Goal: Information Seeking & Learning: Learn about a topic

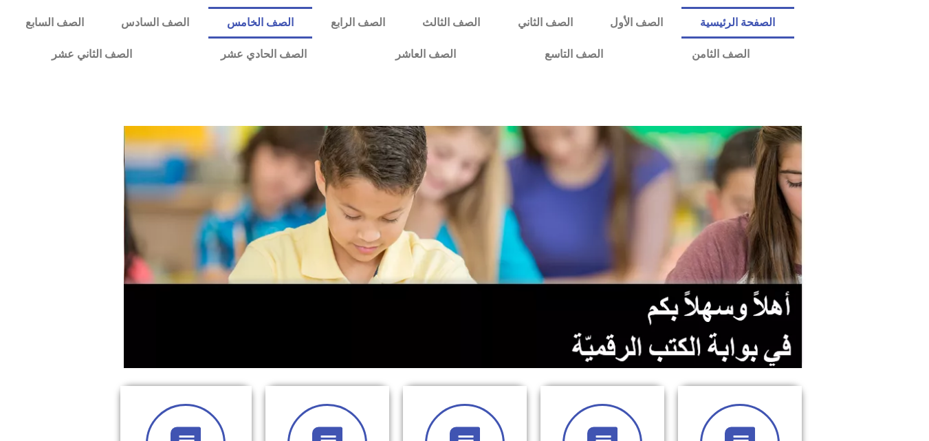
click at [312, 22] on link "الصف الخامس" at bounding box center [260, 23] width 104 height 32
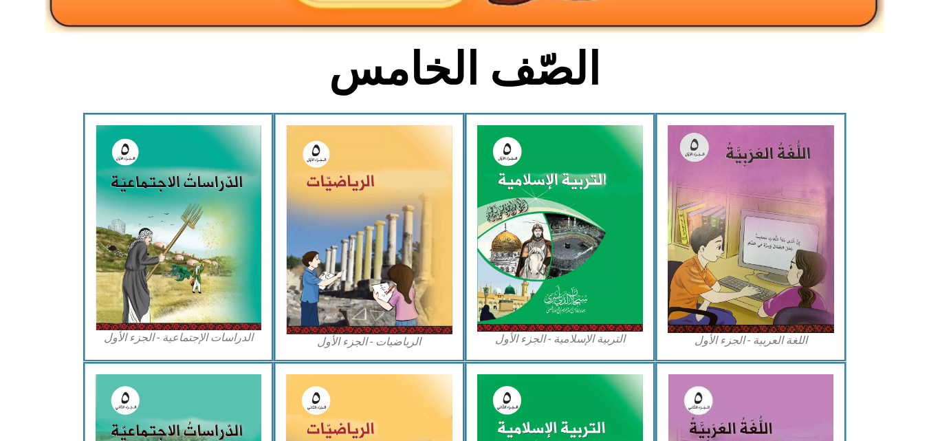
scroll to position [336, 0]
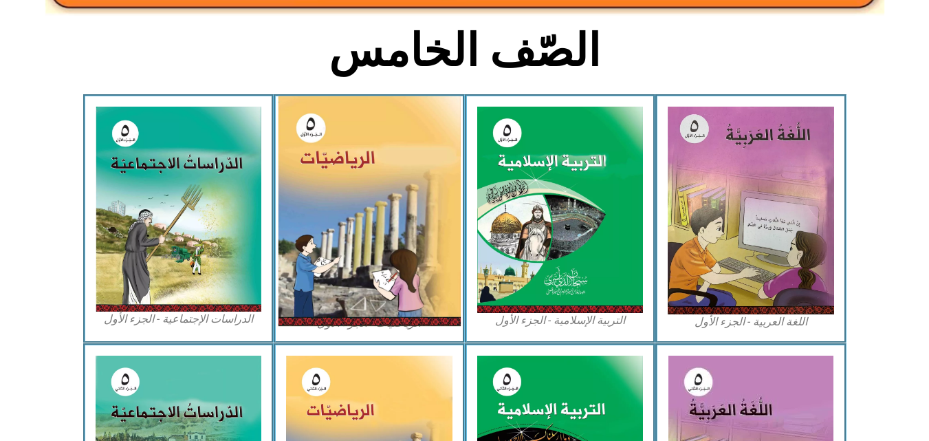
click at [390, 234] on img at bounding box center [369, 211] width 183 height 230
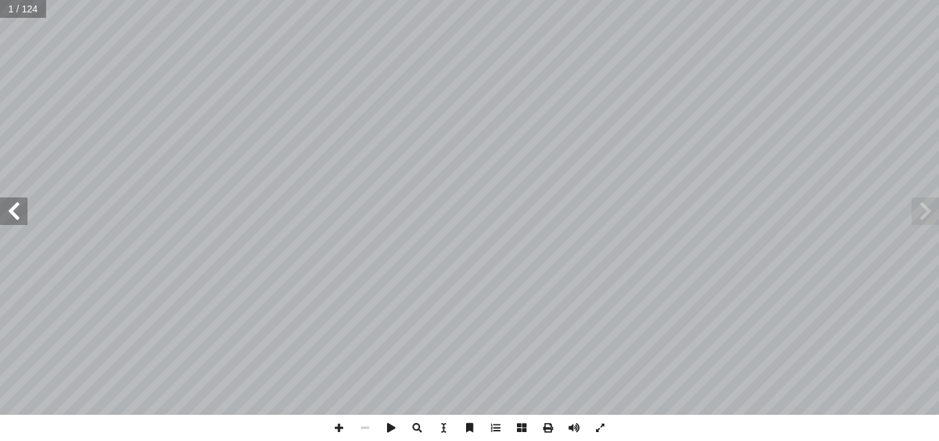
click at [4, 206] on span at bounding box center [13, 210] width 27 height 27
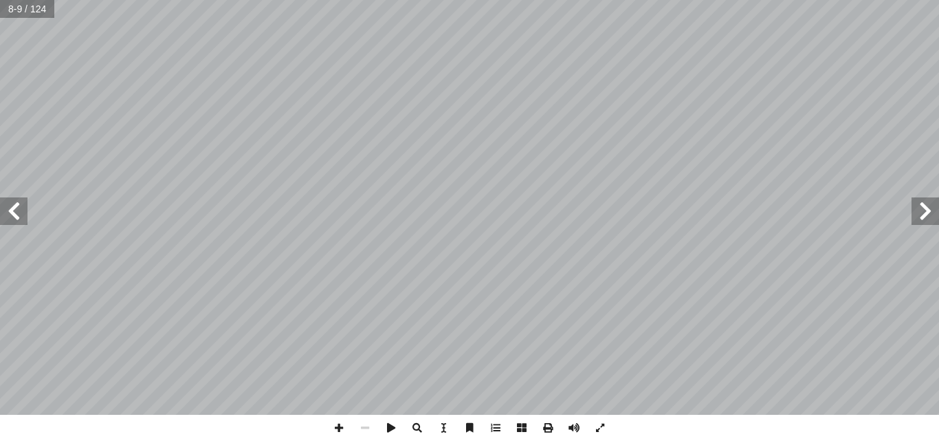
click at [4, 206] on span at bounding box center [13, 210] width 27 height 27
click at [339, 433] on span at bounding box center [339, 427] width 26 height 26
click at [340, 431] on span at bounding box center [339, 427] width 26 height 26
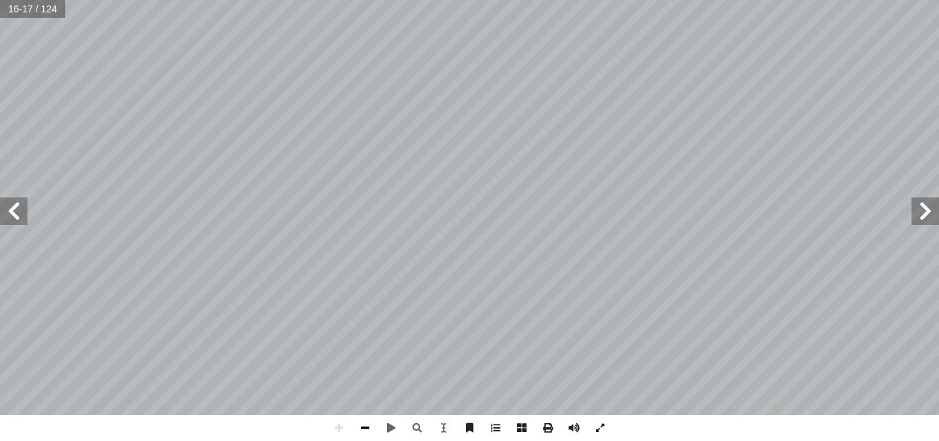
click at [364, 433] on span at bounding box center [365, 427] width 26 height 26
click at [340, 434] on span at bounding box center [339, 427] width 26 height 26
click at [8, 212] on span at bounding box center [13, 210] width 27 height 27
click at [14, 215] on span at bounding box center [13, 210] width 27 height 27
click at [361, 419] on span at bounding box center [365, 427] width 26 height 26
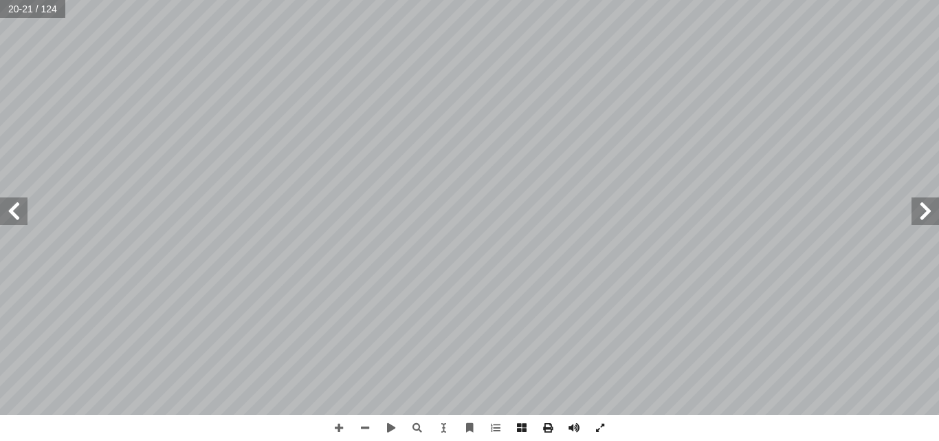
click at [7, 212] on span at bounding box center [13, 210] width 27 height 27
